Goal: Information Seeking & Learning: Find specific page/section

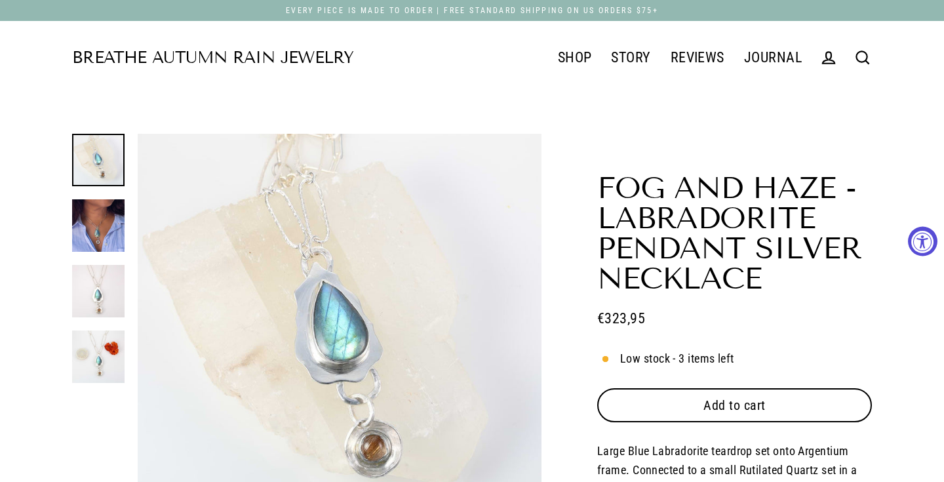
select select "3"
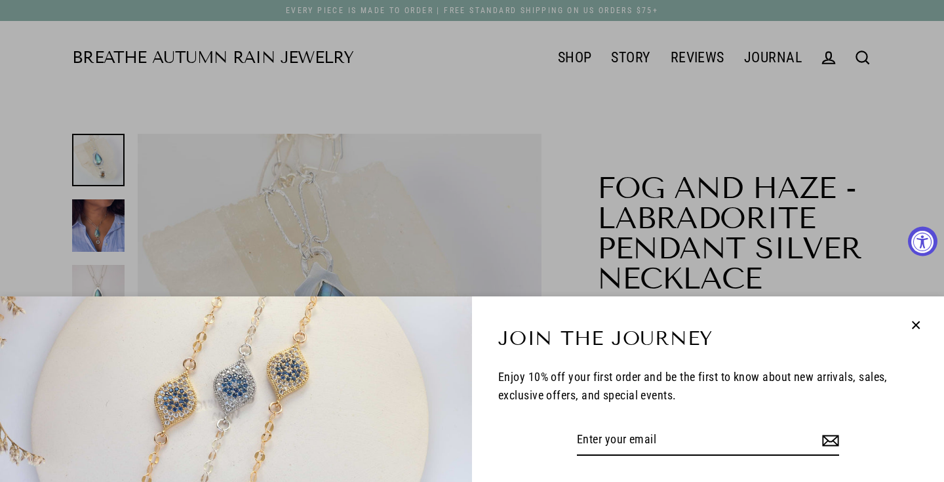
click at [914, 326] on icon "button" at bounding box center [916, 325] width 17 height 17
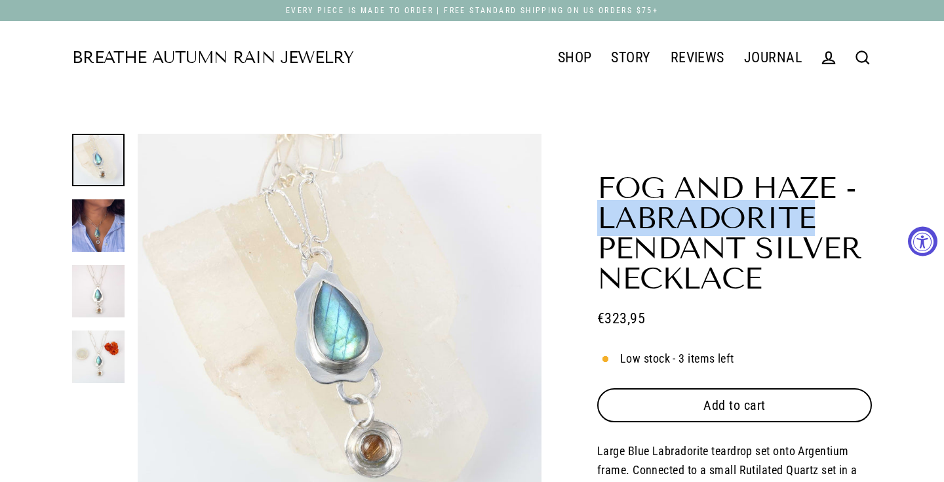
drag, startPoint x: 815, startPoint y: 216, endPoint x: 579, endPoint y: 212, distance: 236.1
copy h1 "Labradorite"
click at [864, 54] on icon at bounding box center [863, 58] width 18 height 18
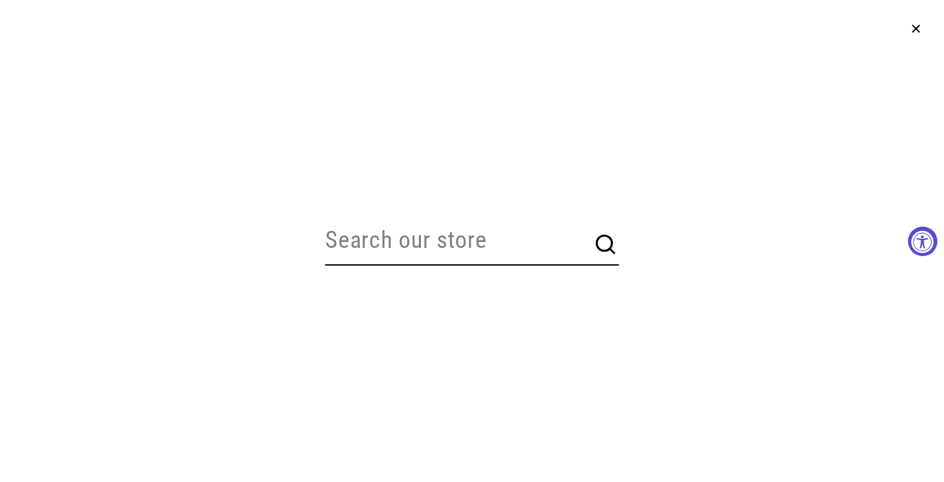
paste input "LABRADORITE"
type input "LABRADORITE"
click at [607, 245] on button "Search" at bounding box center [606, 244] width 26 height 26
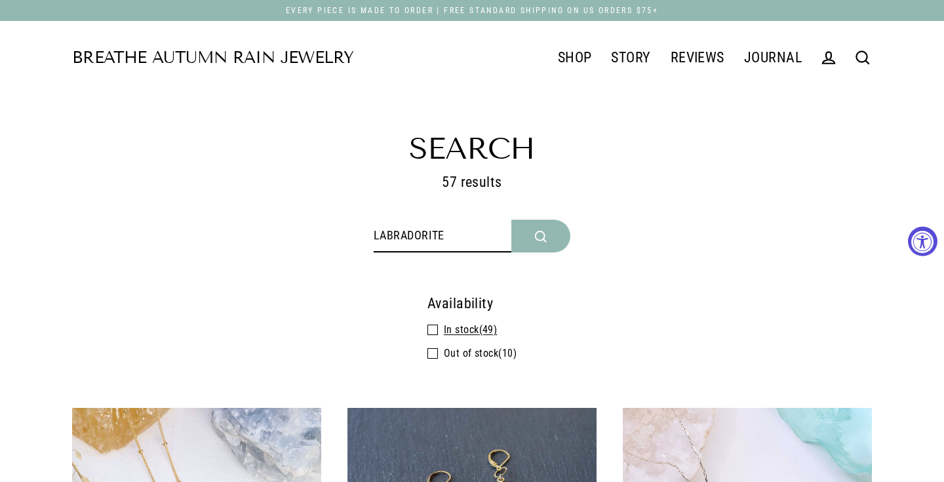
click at [435, 328] on span at bounding box center [436, 329] width 16 height 17
click at [435, 321] on input "In stock (49)" at bounding box center [432, 321] width 9 height 0
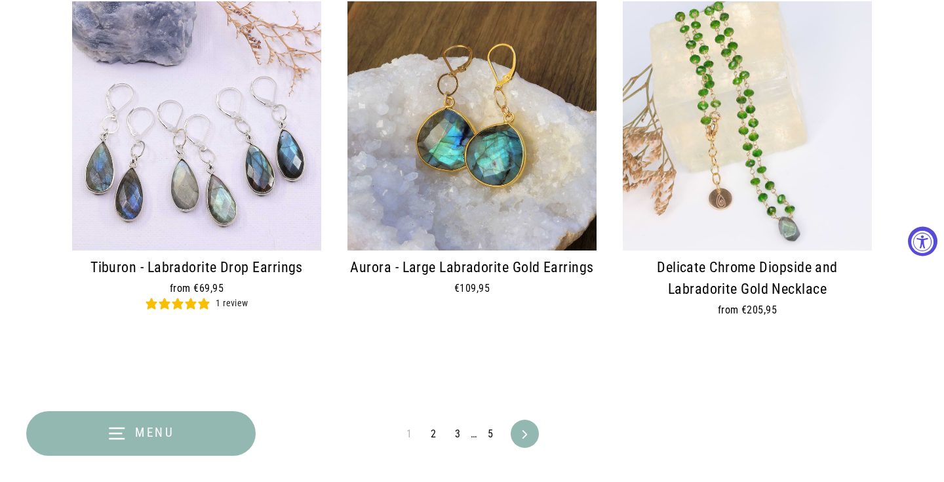
scroll to position [1720, 0]
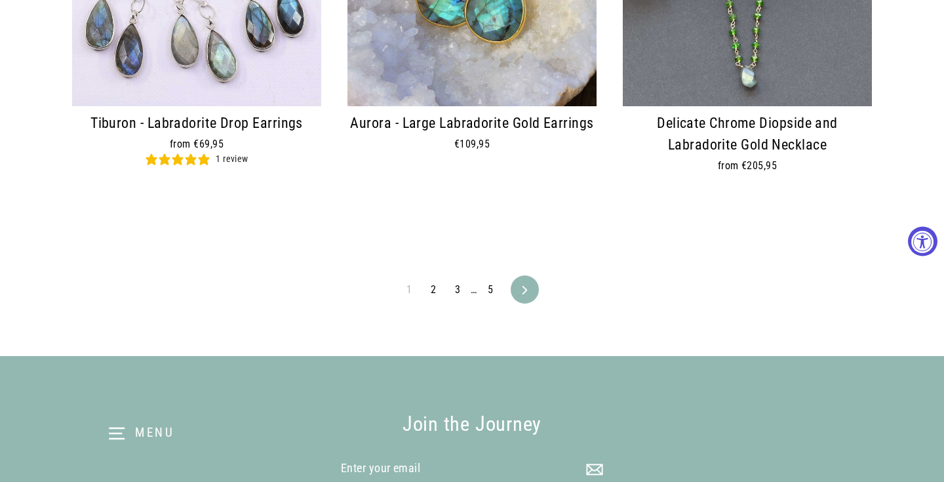
click at [521, 287] on icon at bounding box center [525, 290] width 9 height 9
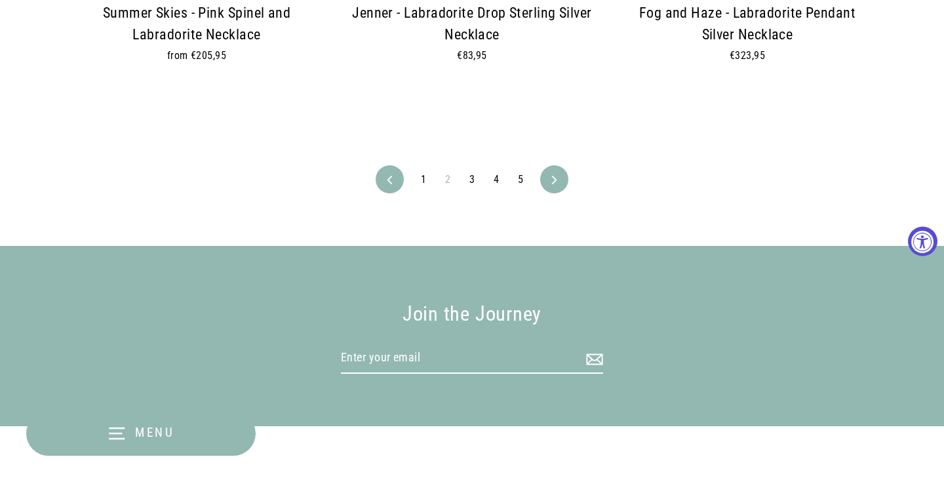
scroll to position [1820, 0]
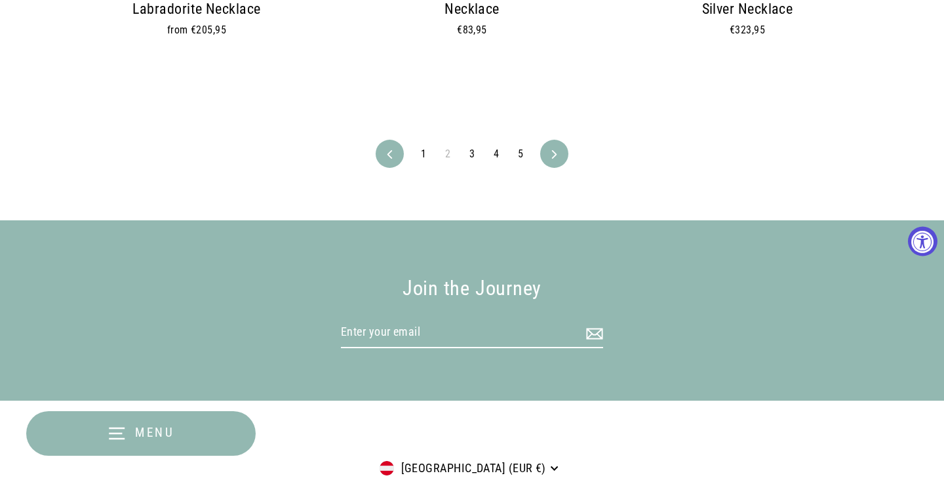
click at [563, 153] on link "Next" at bounding box center [554, 154] width 24 height 28
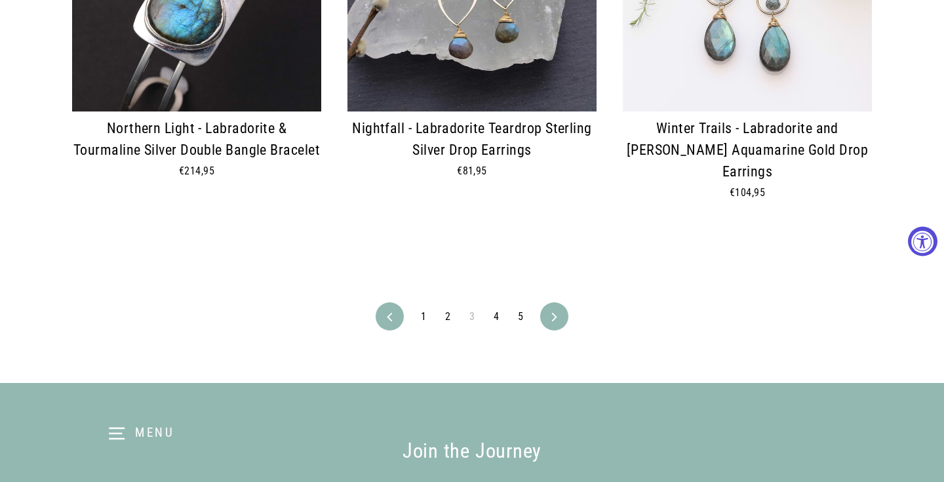
scroll to position [1705, 0]
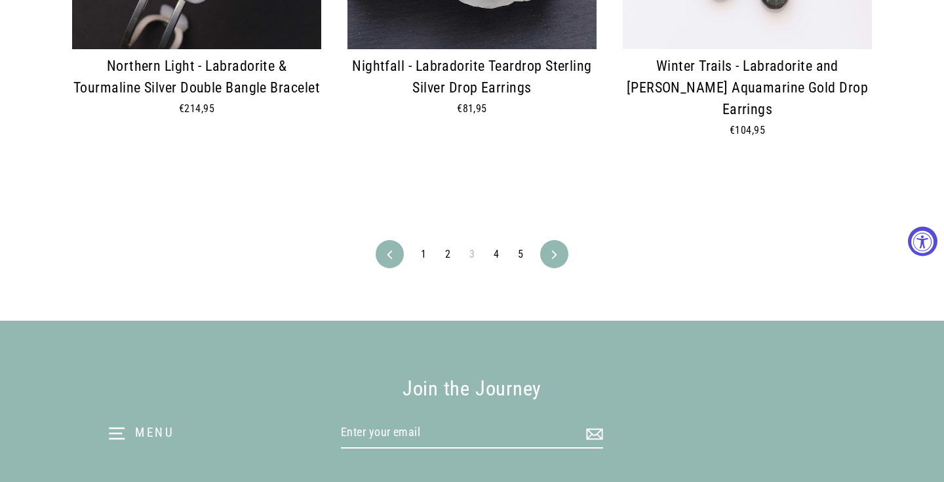
click at [553, 251] on icon at bounding box center [554, 255] width 5 height 9
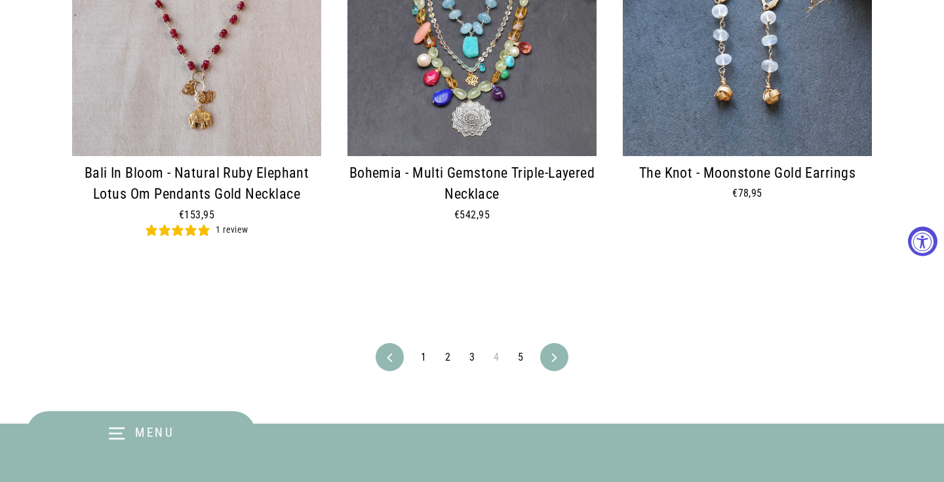
scroll to position [1634, 0]
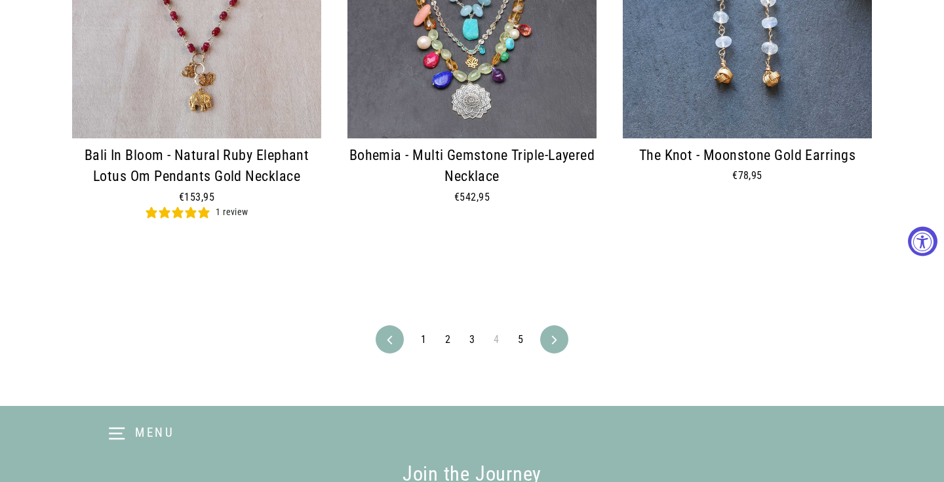
click at [558, 339] on link "Next" at bounding box center [554, 339] width 24 height 28
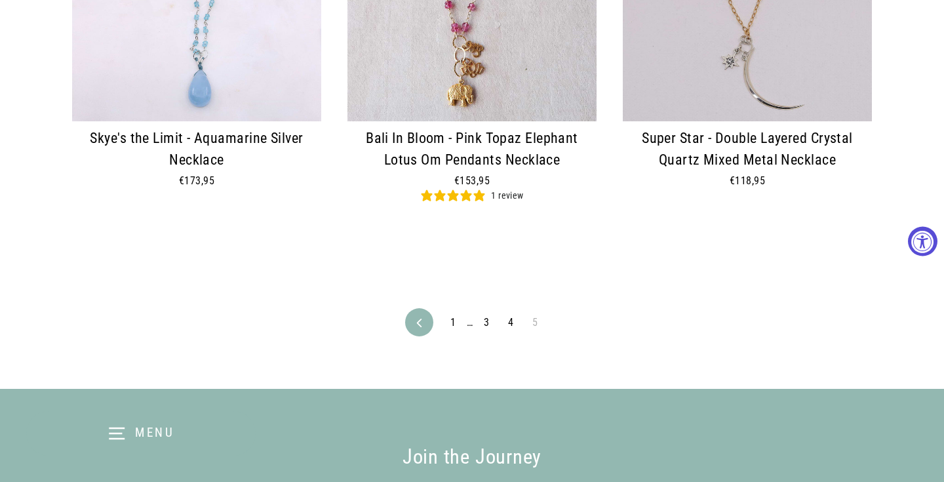
scroll to position [1293, 0]
